Goal: Information Seeking & Learning: Learn about a topic

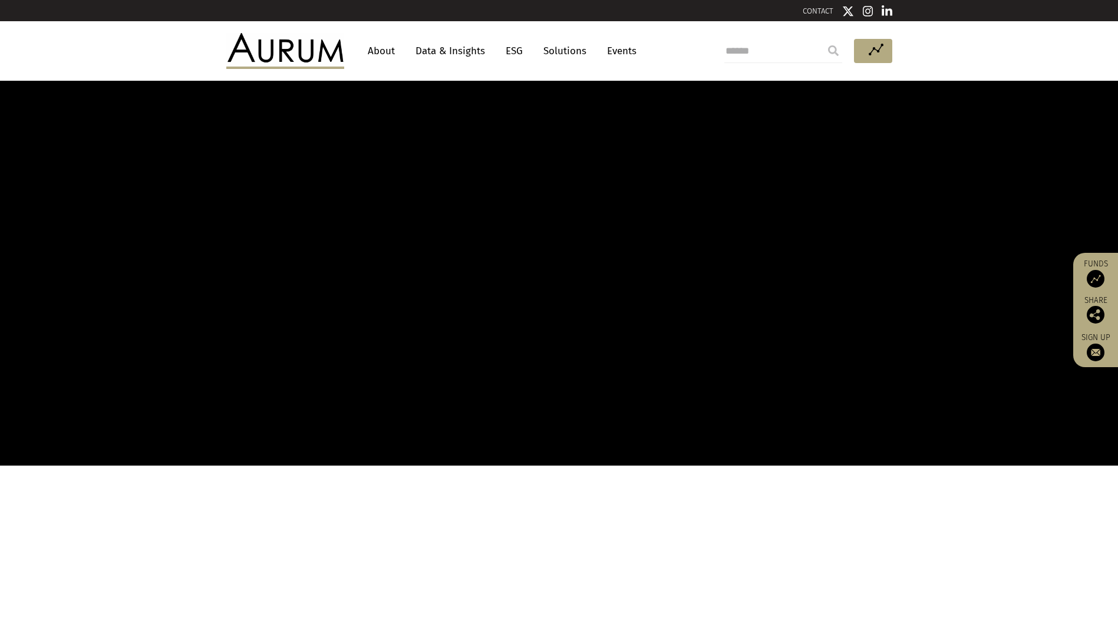
click at [386, 52] on link "About" at bounding box center [381, 51] width 39 height 22
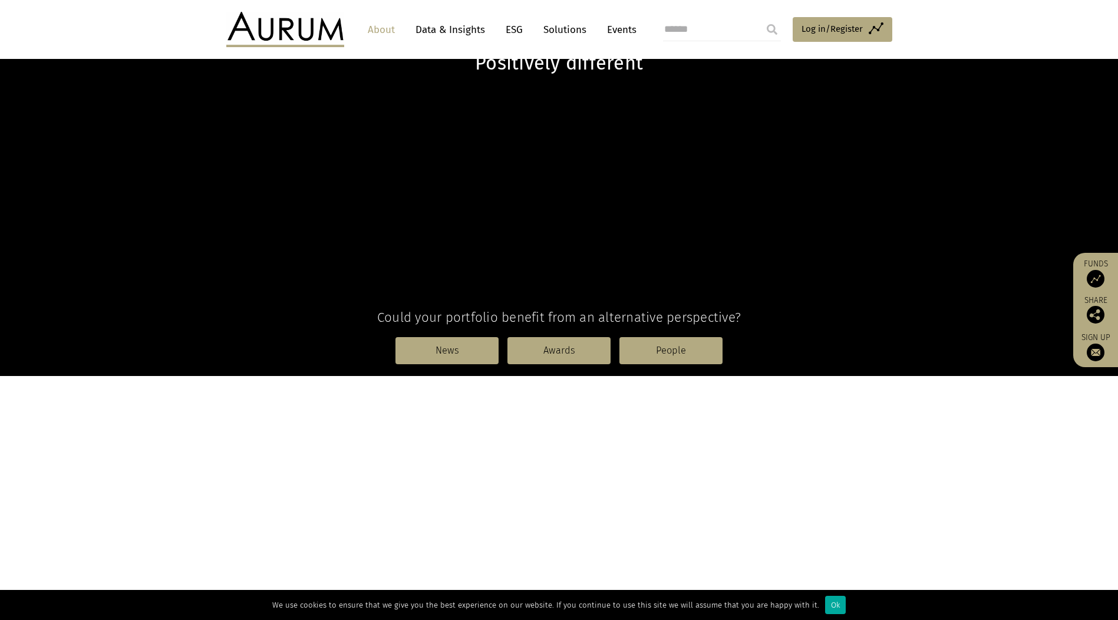
scroll to position [236, 0]
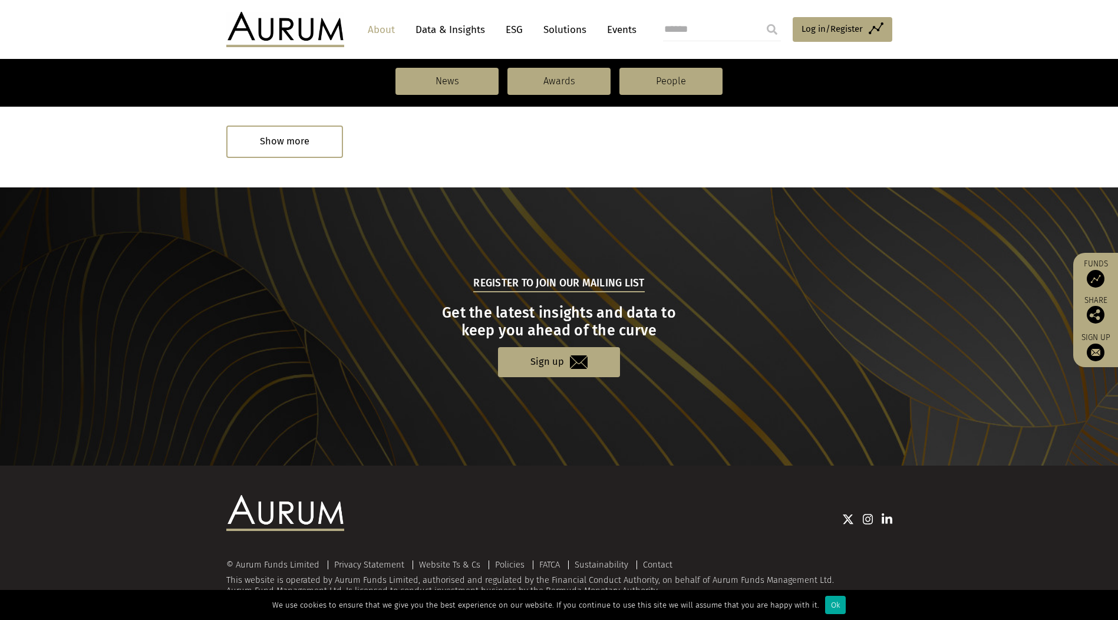
scroll to position [1146, 0]
